Goal: Task Accomplishment & Management: Complete application form

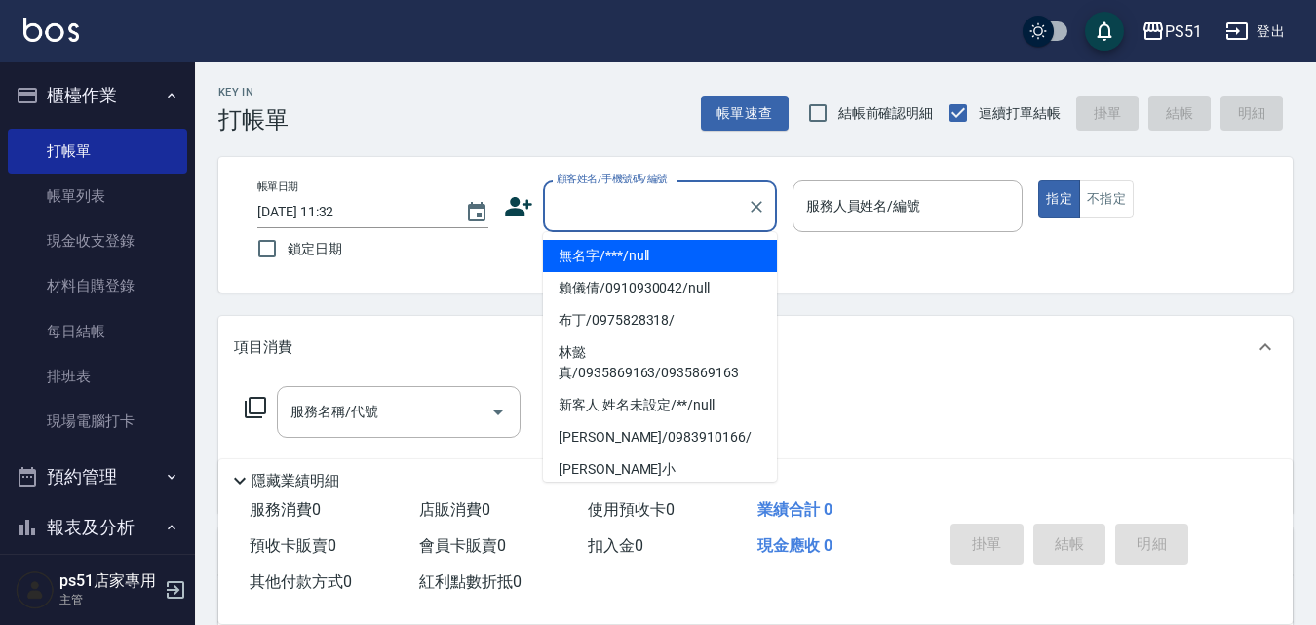
click at [565, 207] on input "顧客姓名/手機號碼/編號" at bounding box center [645, 206] width 187 height 34
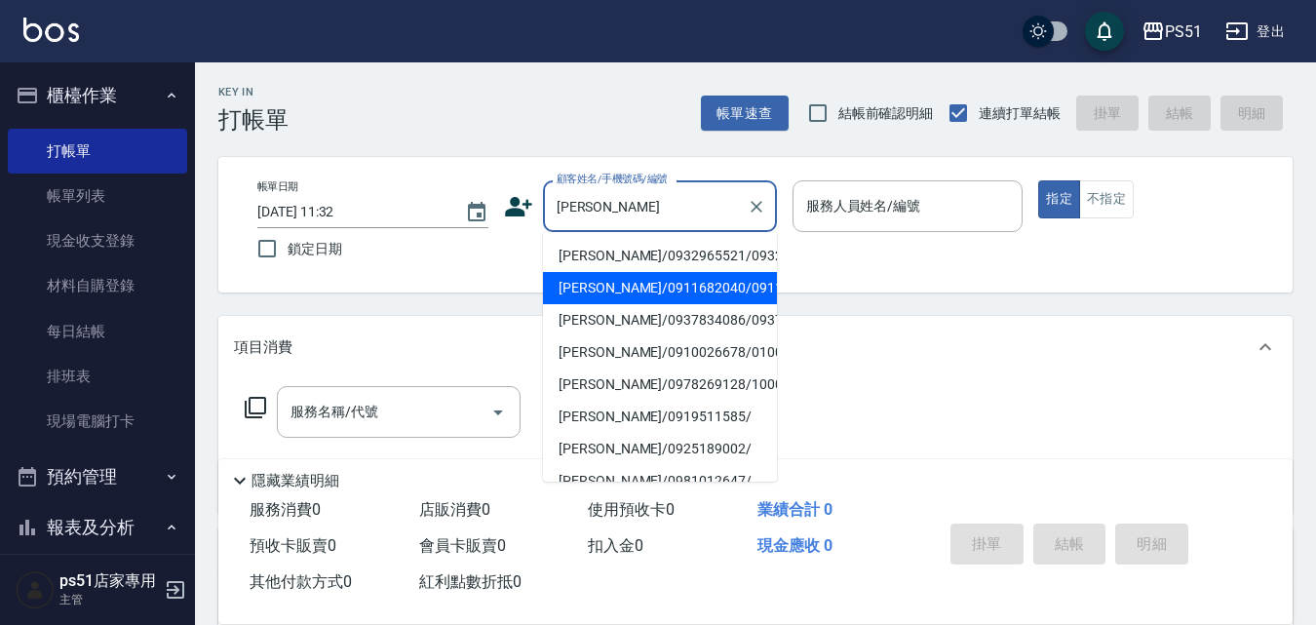
click at [636, 304] on li "[PERSON_NAME]/0911682040/0911682040" at bounding box center [660, 288] width 234 height 32
type input "[PERSON_NAME]/0911682040/0911682040"
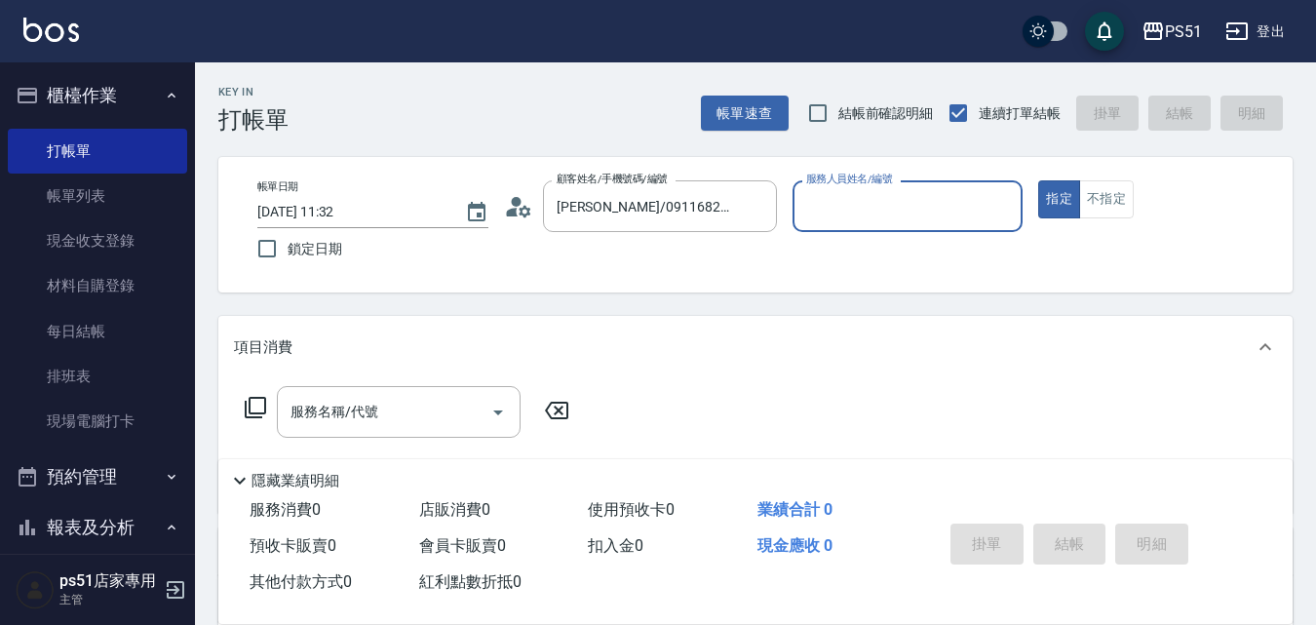
click at [849, 217] on input "服務人員姓名/編號" at bounding box center [908, 206] width 214 height 34
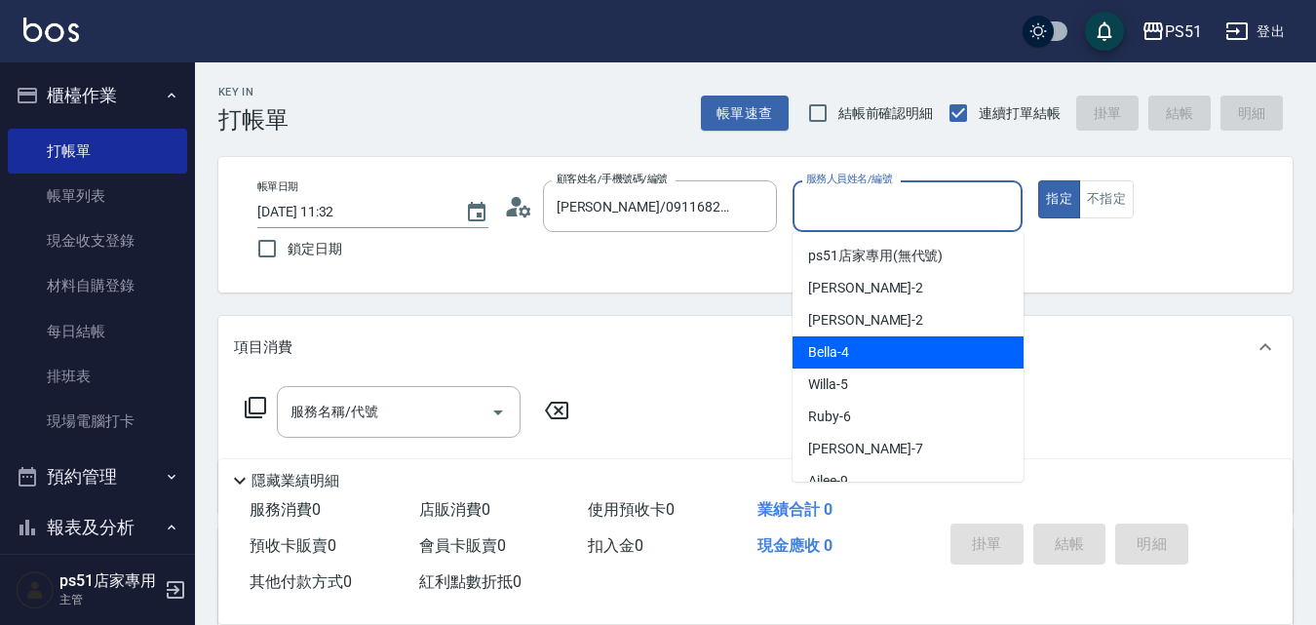
click at [832, 343] on span "Bella -4" at bounding box center [828, 352] width 41 height 20
type input "Bella-4"
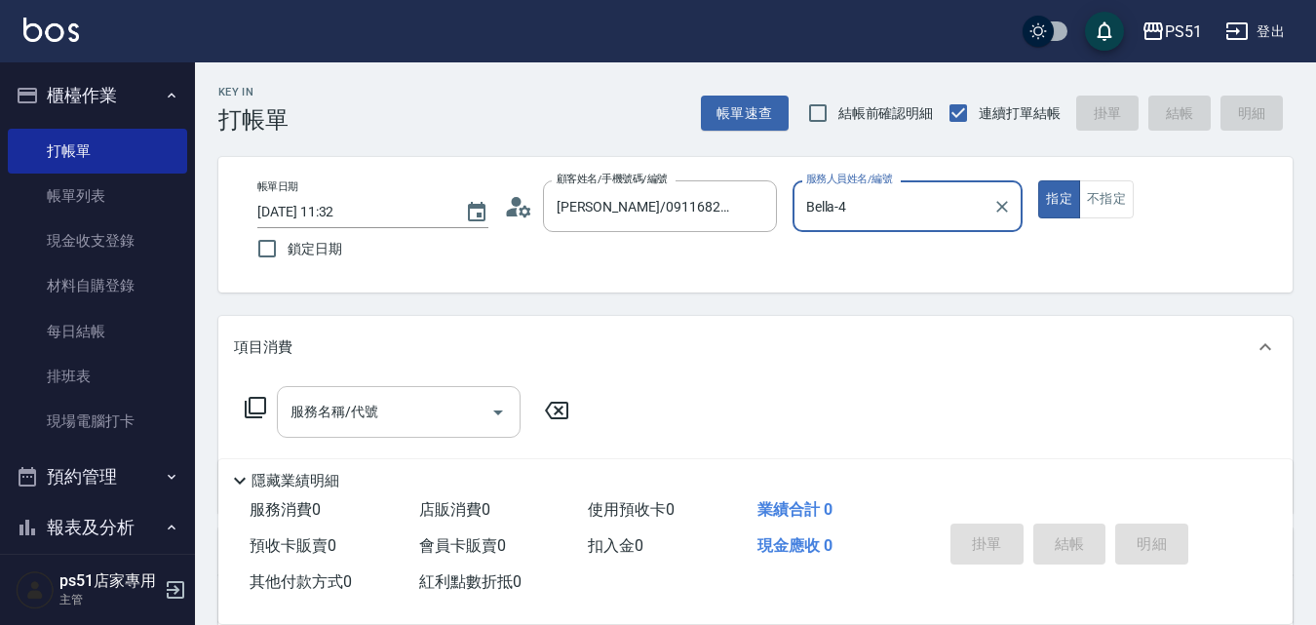
click at [399, 418] on input "服務名稱/代號" at bounding box center [384, 412] width 197 height 34
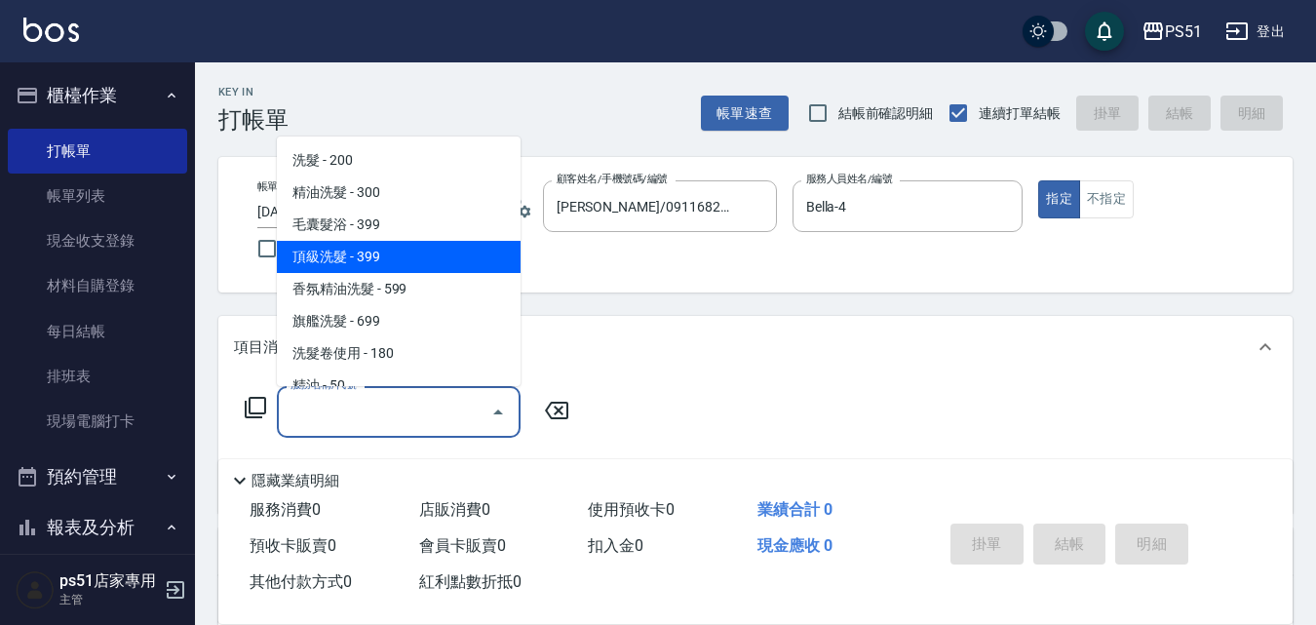
click at [404, 258] on span "頂級洗髮 - 399" at bounding box center [399, 257] width 244 height 32
type input "頂級洗髮(104)"
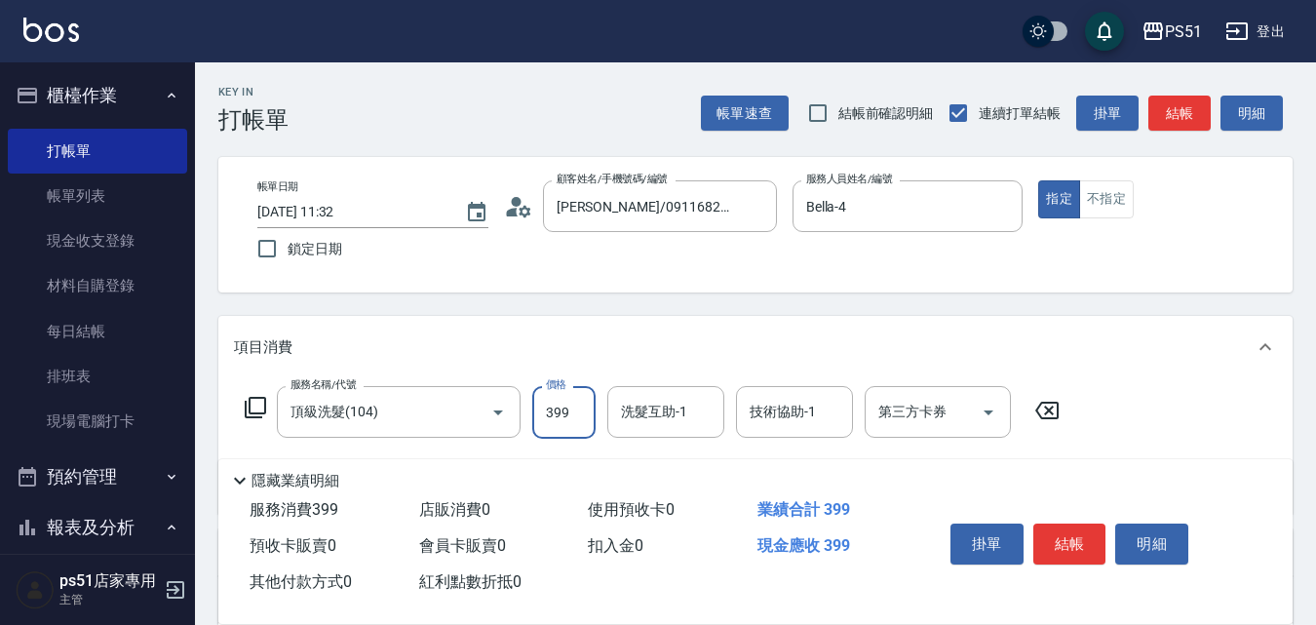
click at [577, 405] on input "399" at bounding box center [563, 412] width 63 height 53
type input "400"
click at [1167, 112] on button "結帳" at bounding box center [1180, 114] width 62 height 36
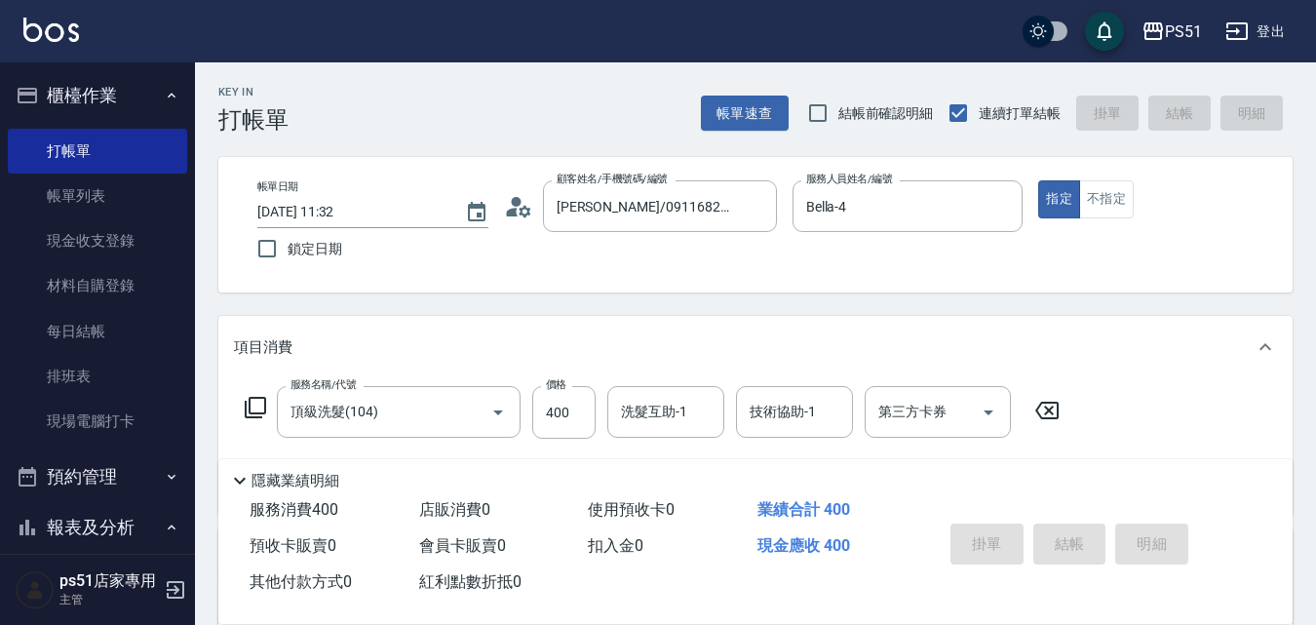
type input "[DATE] 14:30"
